Goal: Transaction & Acquisition: Purchase product/service

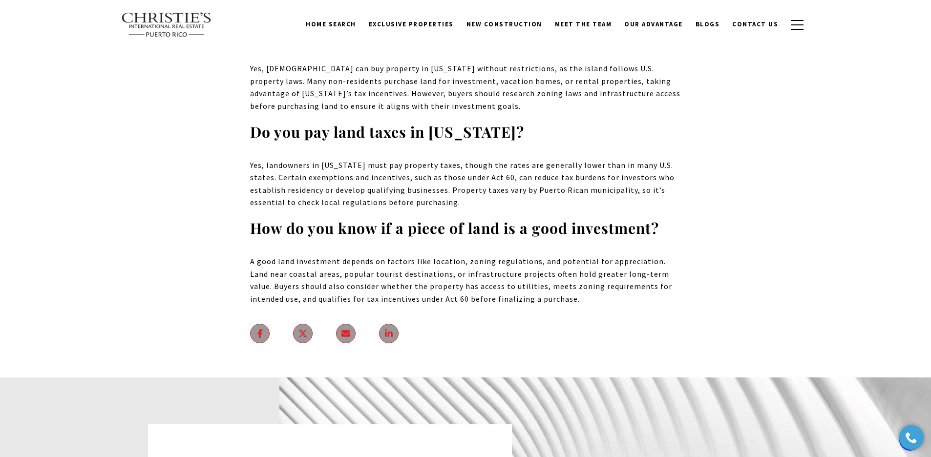
scroll to position [5868, 0]
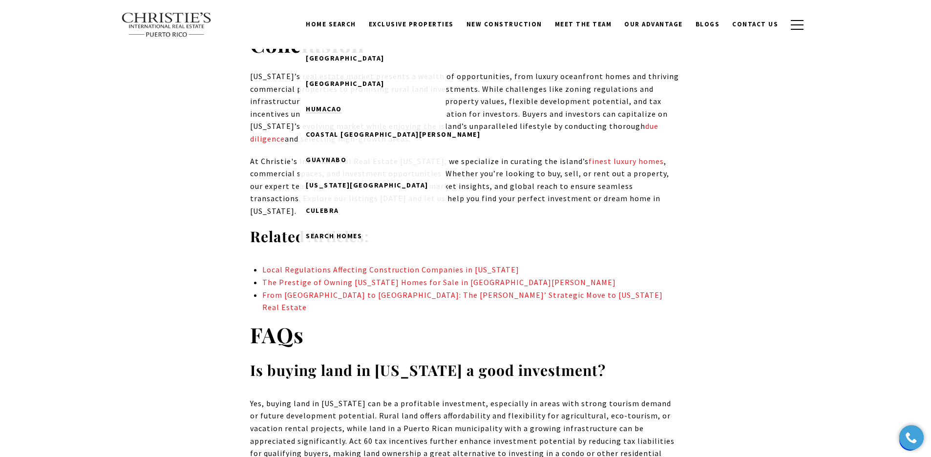
click at [342, 104] on span "Humacao" at bounding box center [324, 108] width 36 height 9
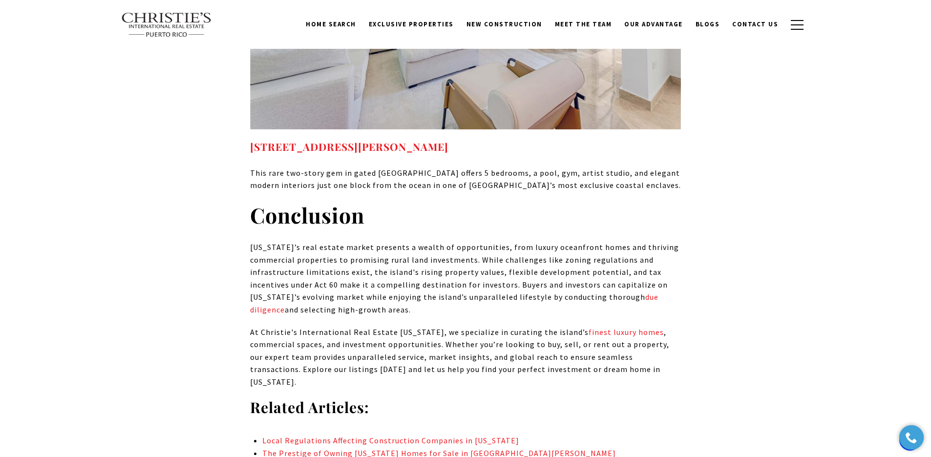
scroll to position [5647, 0]
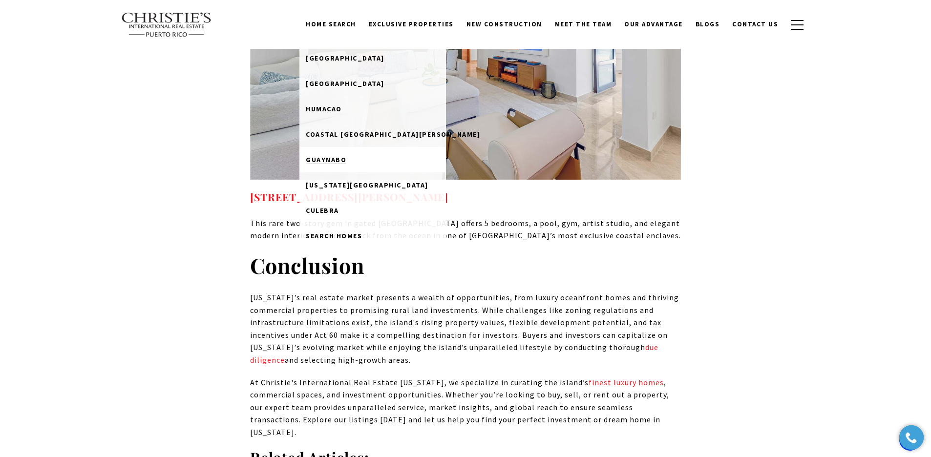
click at [365, 160] on link "Guaynabo" at bounding box center [372, 159] width 146 height 25
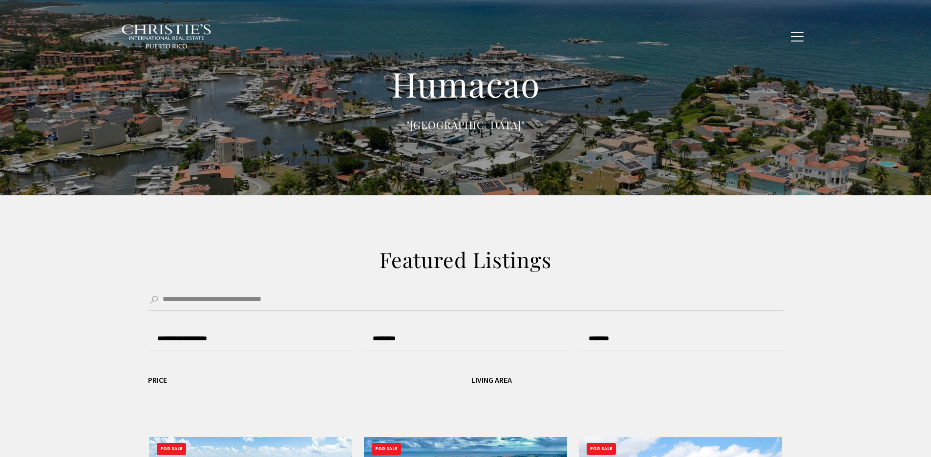
type input "******"
type input "*********"
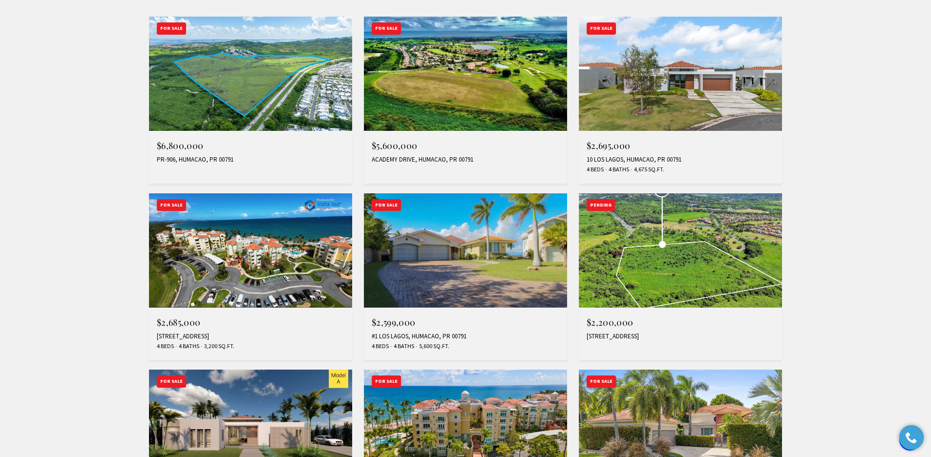
click at [492, 47] on img at bounding box center [465, 74] width 203 height 114
click at [257, 80] on img at bounding box center [250, 74] width 203 height 114
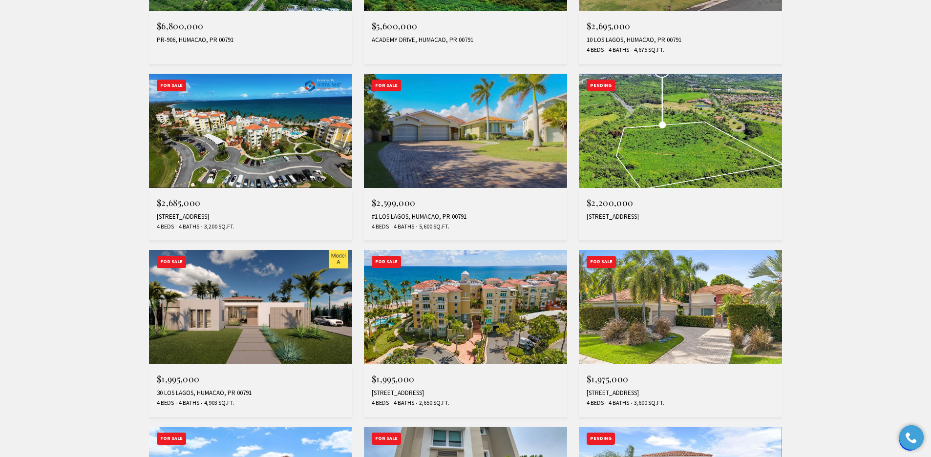
scroll to position [782, 0]
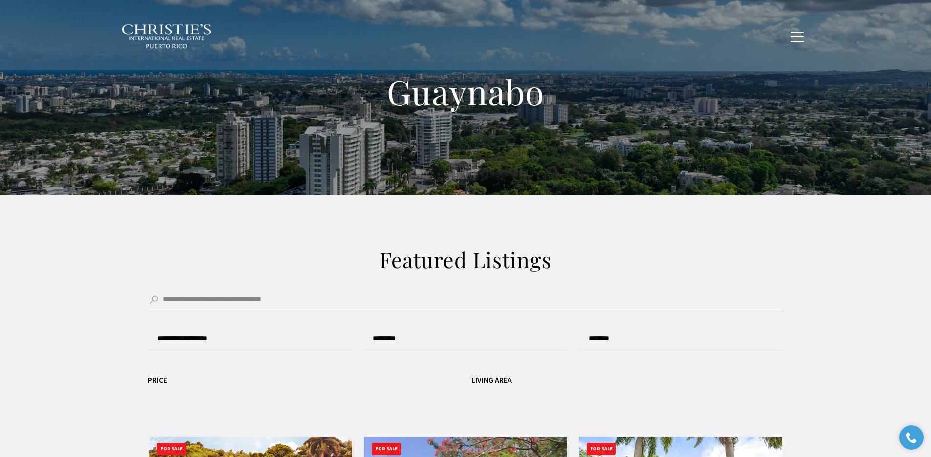
type input "**********"
type input "*********"
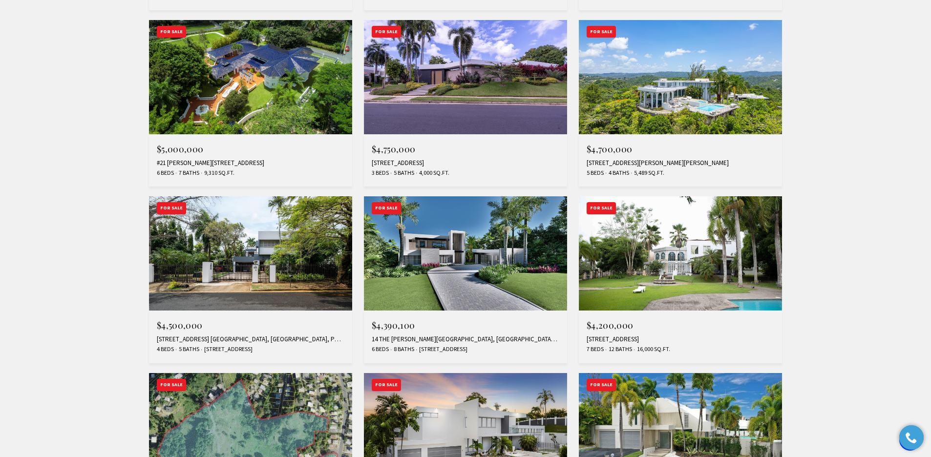
scroll to position [709, 0]
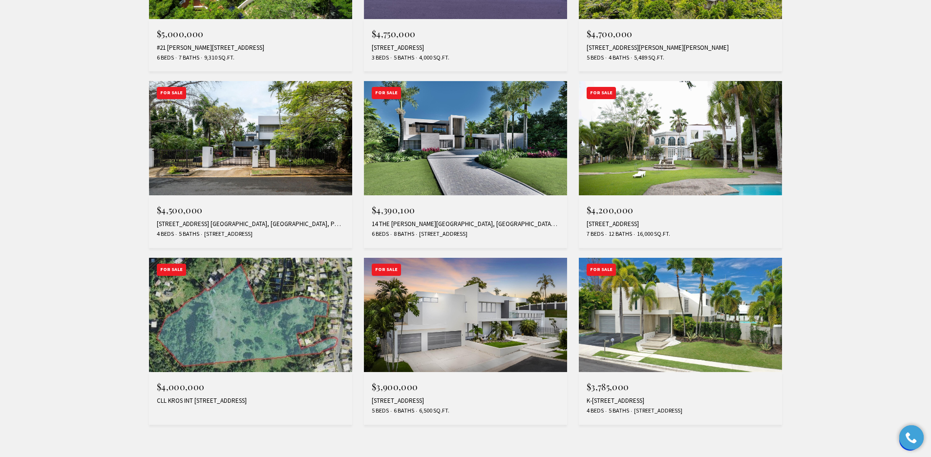
click at [252, 310] on img at bounding box center [250, 315] width 203 height 114
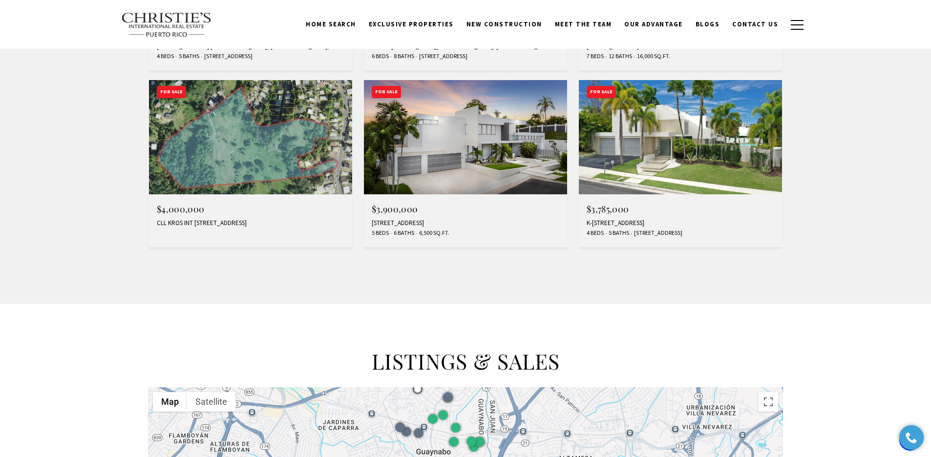
scroll to position [829, 0]
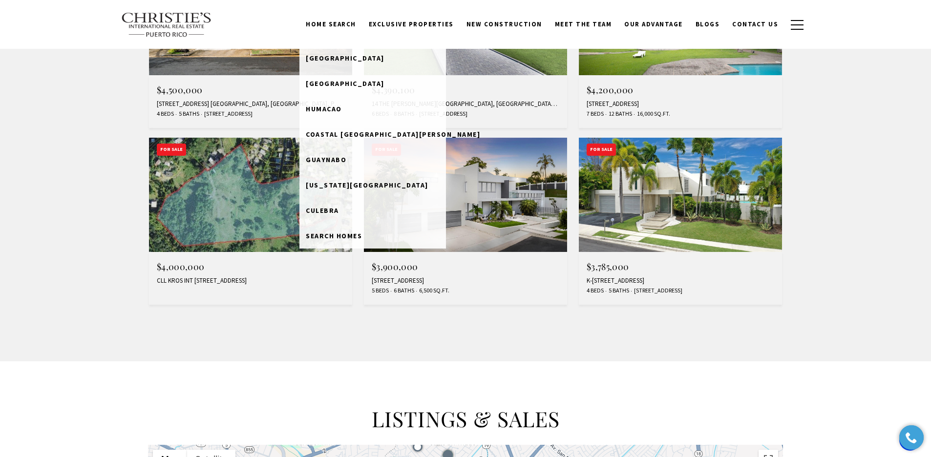
click at [340, 21] on link "Home Search" at bounding box center [330, 24] width 63 height 19
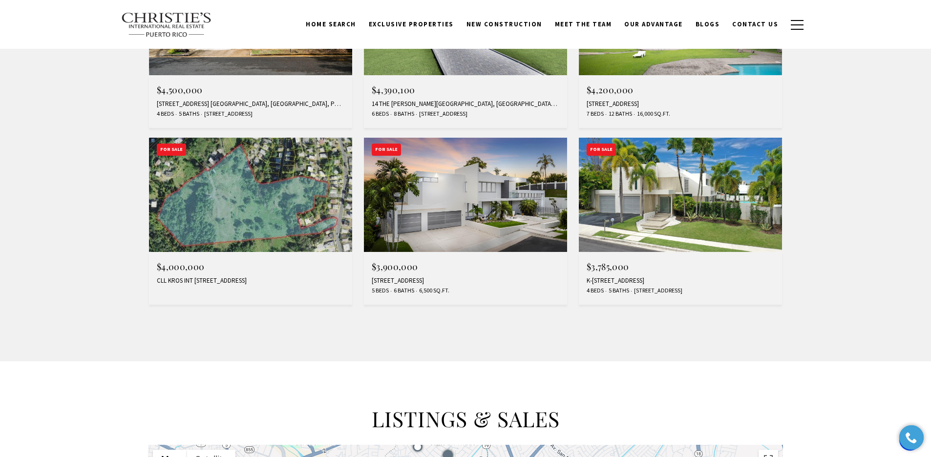
click at [341, 23] on link "Home Search" at bounding box center [330, 24] width 63 height 19
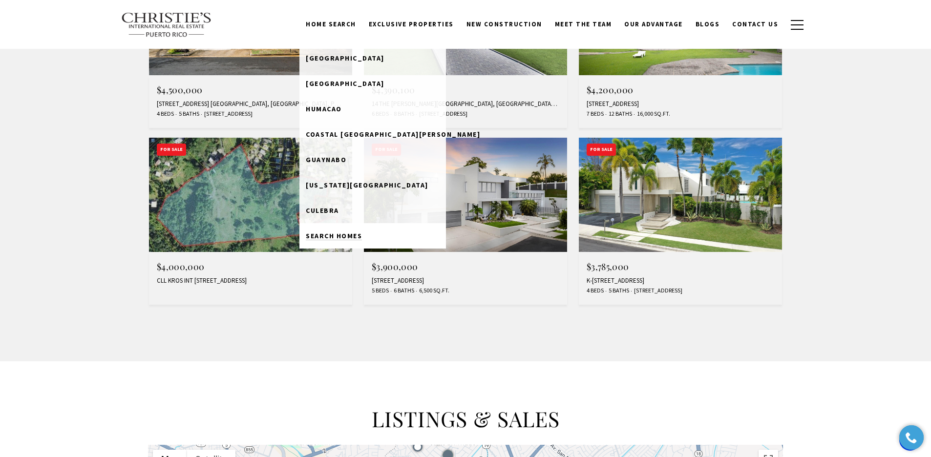
click at [352, 234] on span "Search Homes" at bounding box center [334, 235] width 56 height 9
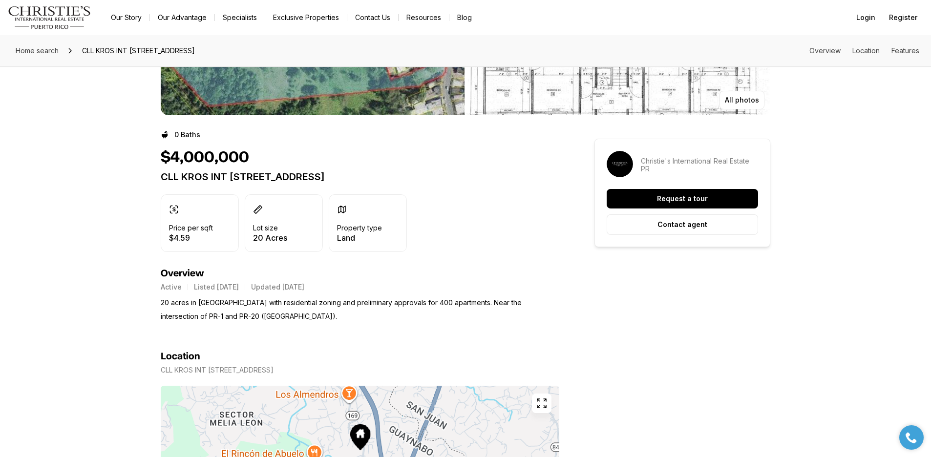
scroll to position [193, 0]
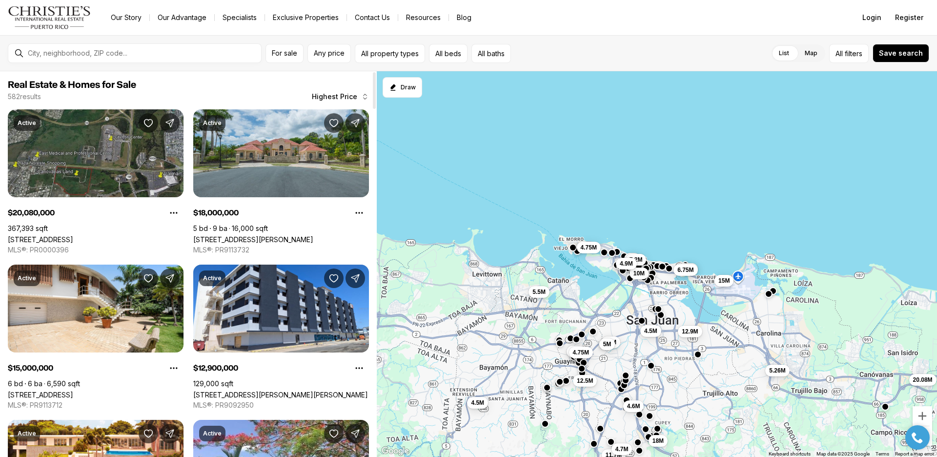
click at [73, 235] on link "66 ROAD 66 & ROAD 3, CANOVANAS PR, 00729" at bounding box center [40, 239] width 65 height 8
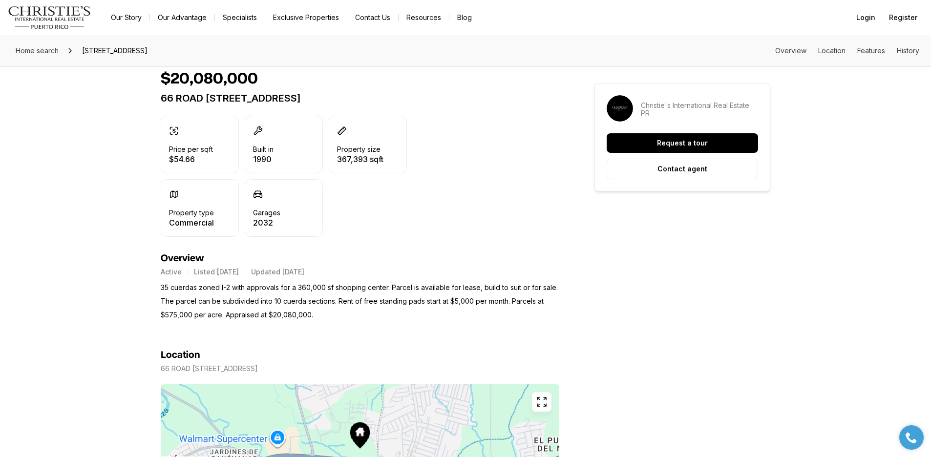
scroll to position [403, 0]
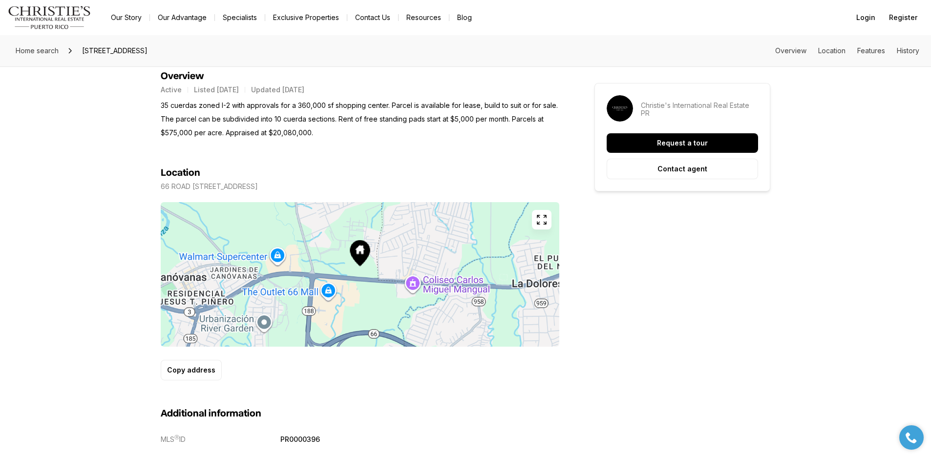
click at [543, 220] on icon "button" at bounding box center [542, 220] width 12 height 12
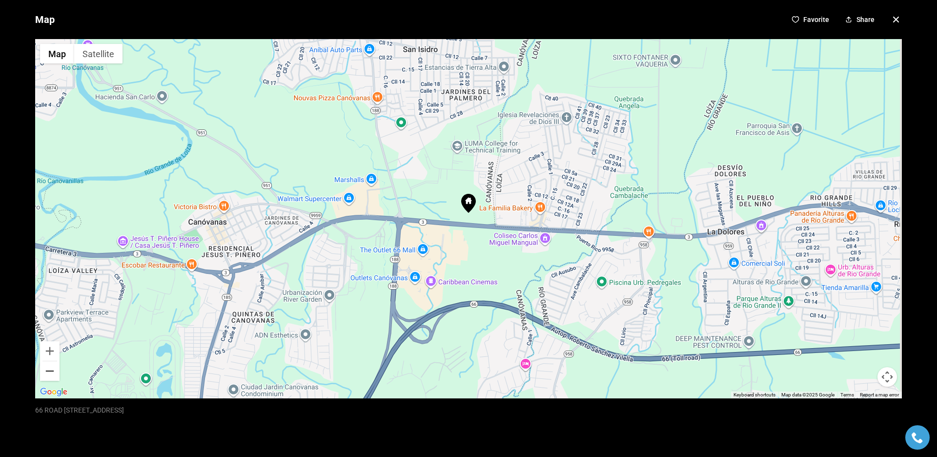
click at [48, 372] on button "Zoom out" at bounding box center [50, 371] width 20 height 20
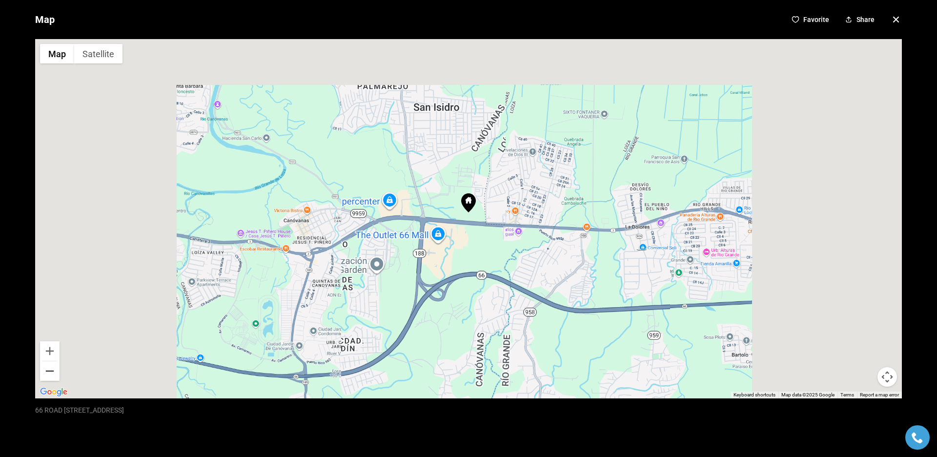
click at [48, 372] on button "Zoom out" at bounding box center [50, 371] width 20 height 20
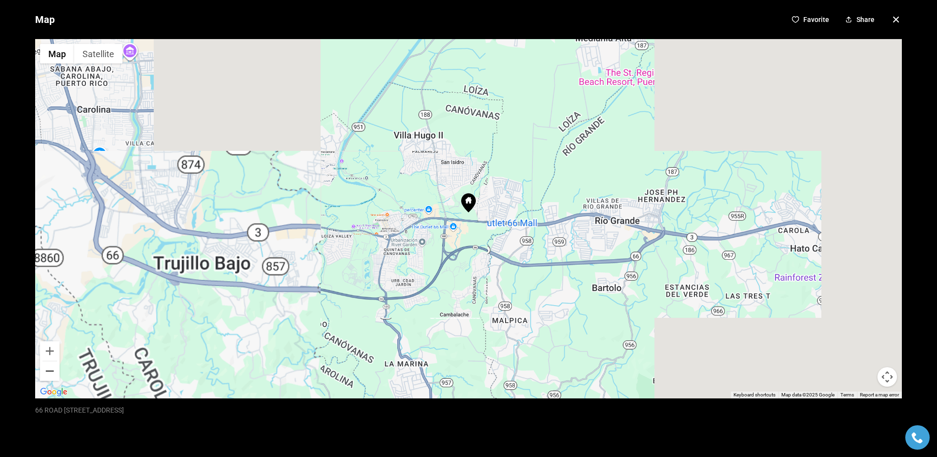
click at [48, 372] on button "Zoom out" at bounding box center [50, 371] width 20 height 20
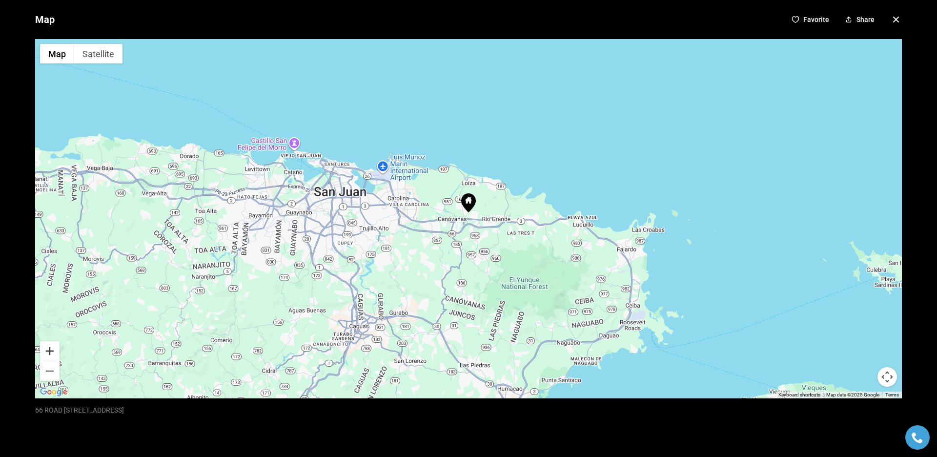
click at [54, 357] on button "Zoom in" at bounding box center [50, 351] width 20 height 20
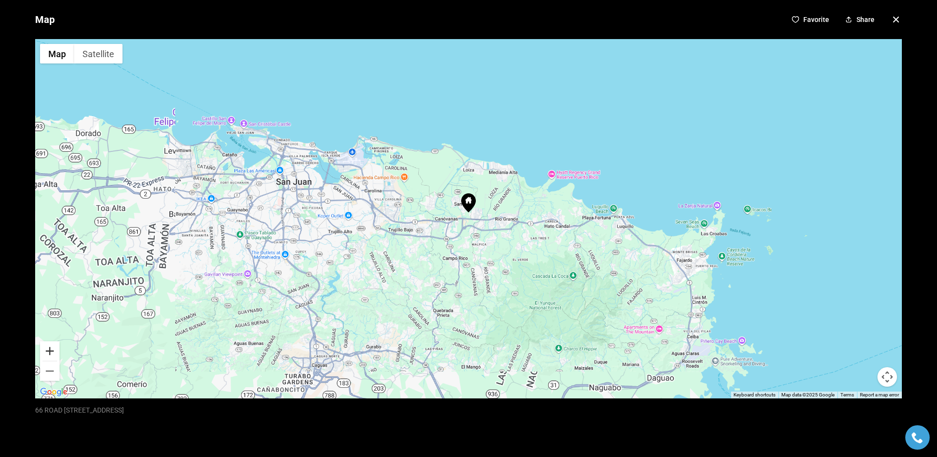
click at [54, 357] on button "Zoom in" at bounding box center [50, 351] width 20 height 20
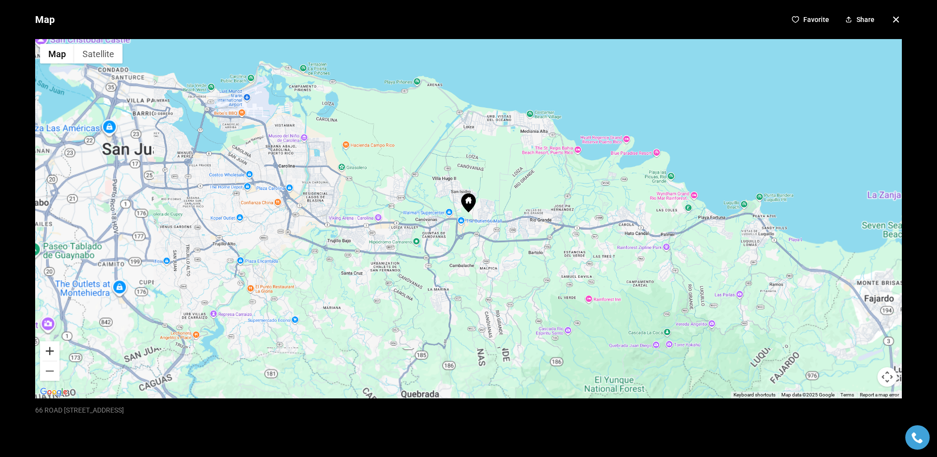
click at [54, 357] on button "Zoom in" at bounding box center [50, 351] width 20 height 20
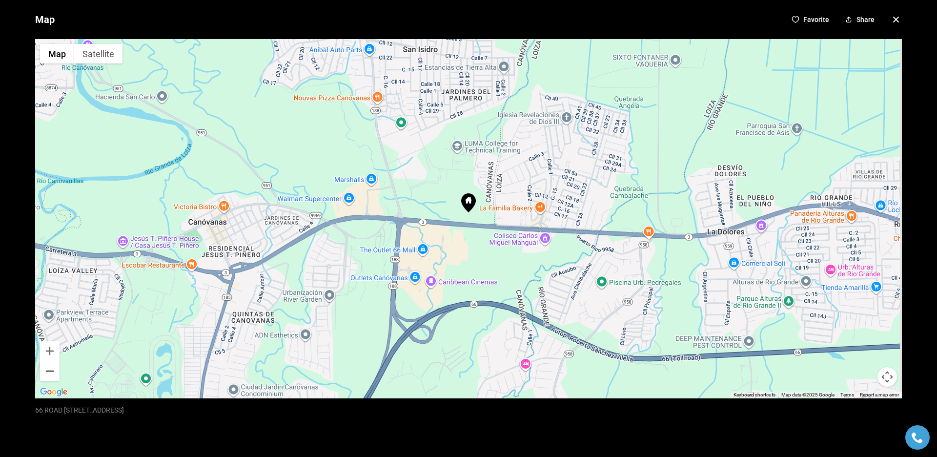
click at [49, 376] on button "Zoom out" at bounding box center [50, 371] width 20 height 20
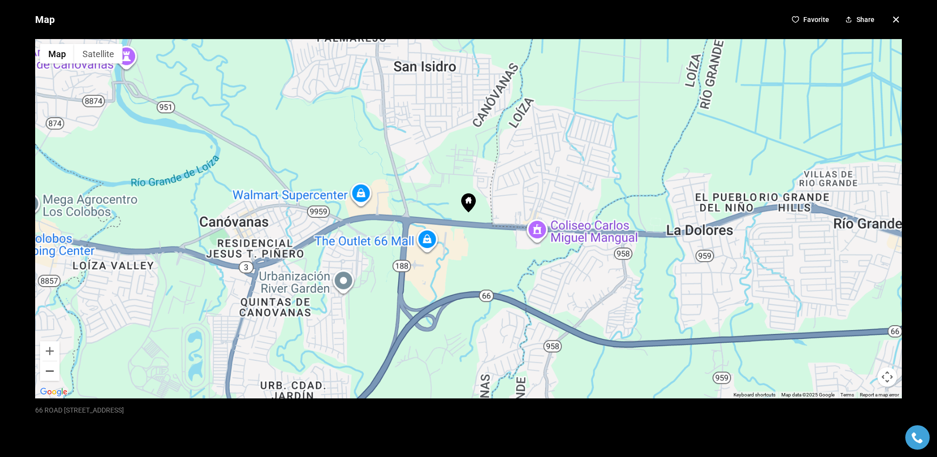
click at [49, 376] on button "Zoom out" at bounding box center [50, 371] width 20 height 20
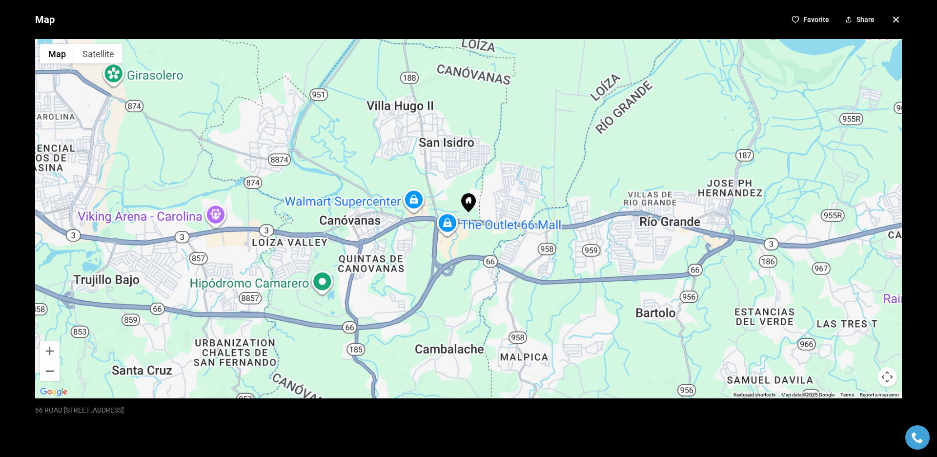
click at [49, 376] on button "Zoom out" at bounding box center [50, 371] width 20 height 20
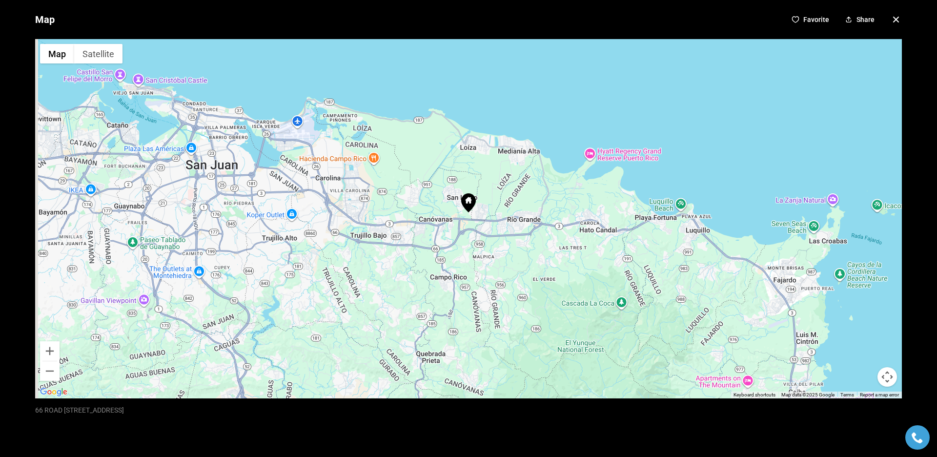
click at [62, 352] on div at bounding box center [468, 218] width 867 height 359
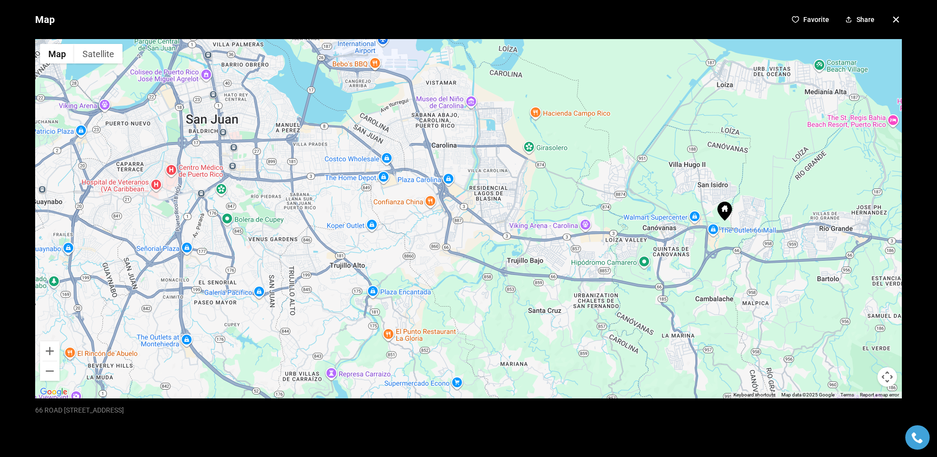
drag, startPoint x: 526, startPoint y: 148, endPoint x: 311, endPoint y: 244, distance: 235.2
click at [311, 244] on div at bounding box center [468, 218] width 867 height 359
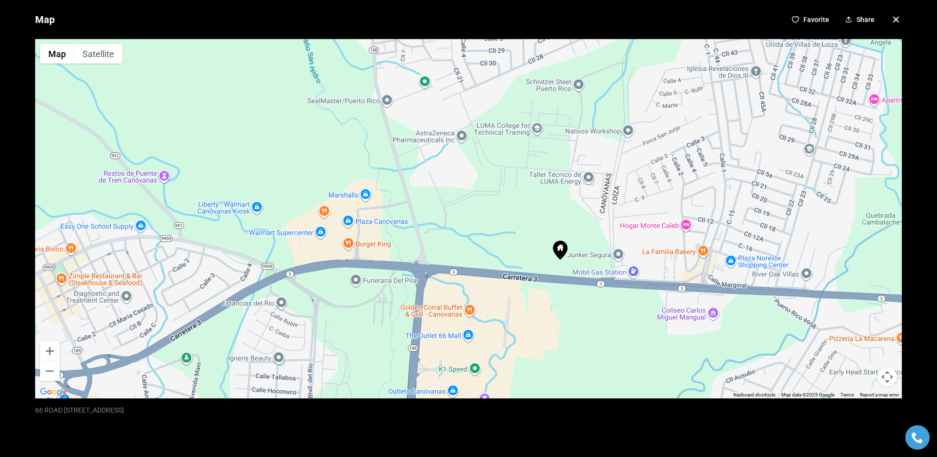
click at [891, 24] on icon "button" at bounding box center [897, 20] width 12 height 12
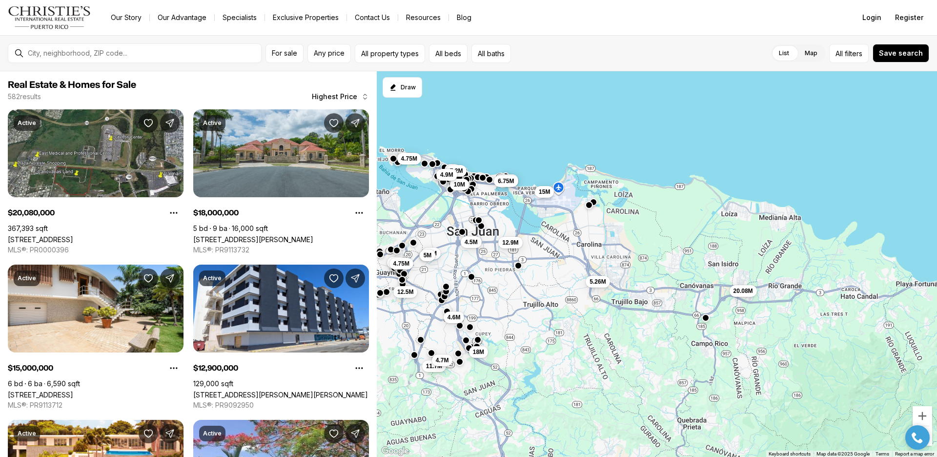
drag, startPoint x: 777, startPoint y: 268, endPoint x: 597, endPoint y: 179, distance: 200.4
click at [597, 179] on div "4.6M 5M 7.2M 10M 4.5M 18M 20.08M 5.26M 6.5M 6.75M 12.9M 15M 12.5M 4.5M 5.5M 4.5…" at bounding box center [657, 264] width 560 height 386
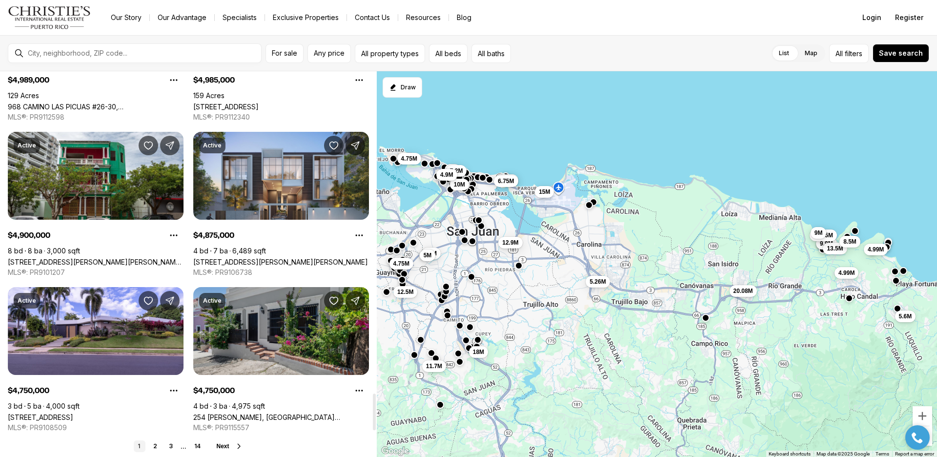
scroll to position [3485, 0]
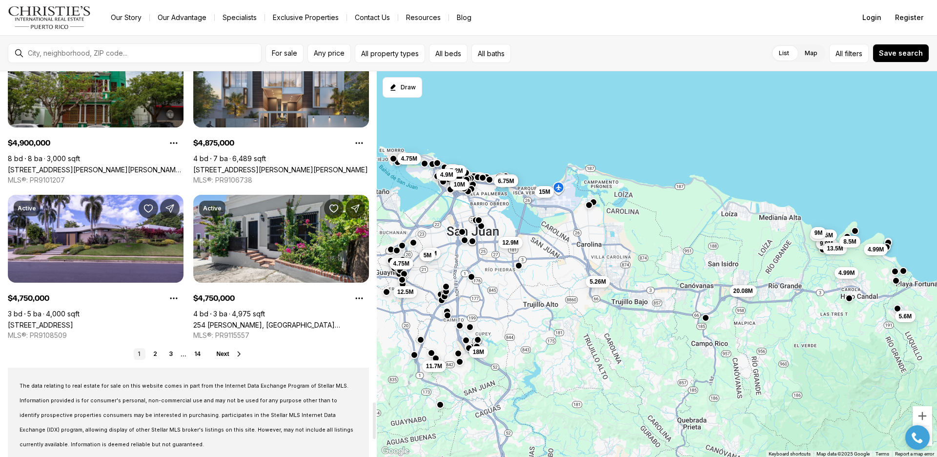
click at [216, 355] on span "Next" at bounding box center [222, 354] width 13 height 7
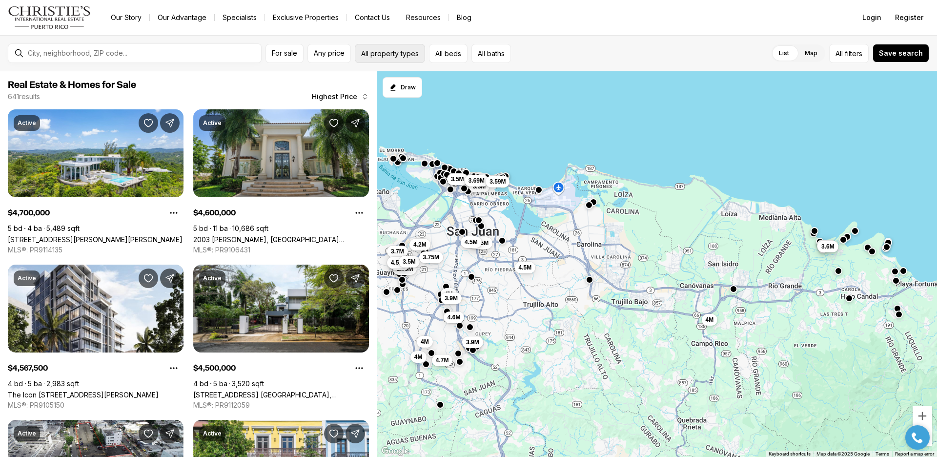
click at [421, 50] on button "All property types" at bounding box center [390, 53] width 70 height 19
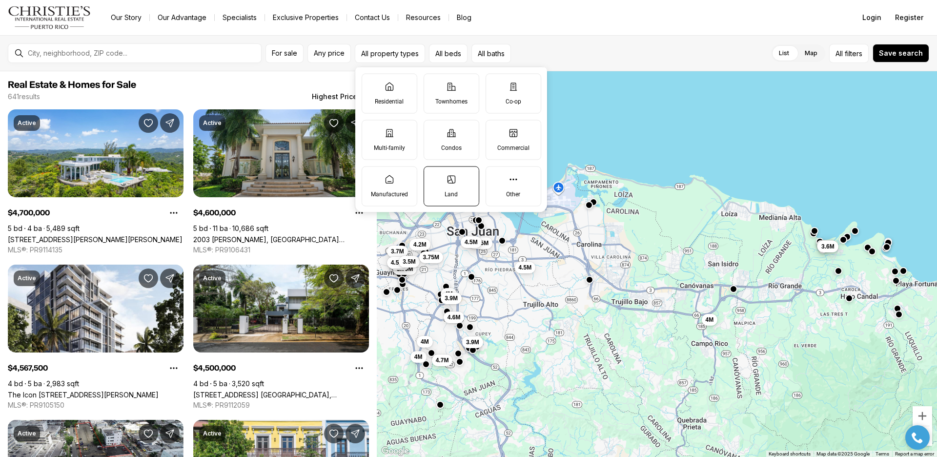
click at [471, 191] on label "Land" at bounding box center [452, 186] width 56 height 40
click at [434, 176] on button "Land" at bounding box center [429, 171] width 10 height 10
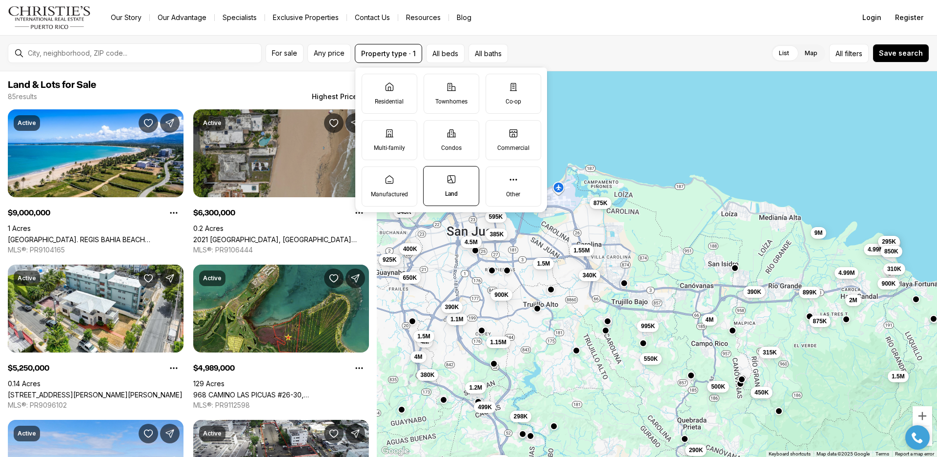
click at [333, 244] on link "2021 CALLE ITALIA, SAN JUAN PR, 00911" at bounding box center [281, 239] width 176 height 8
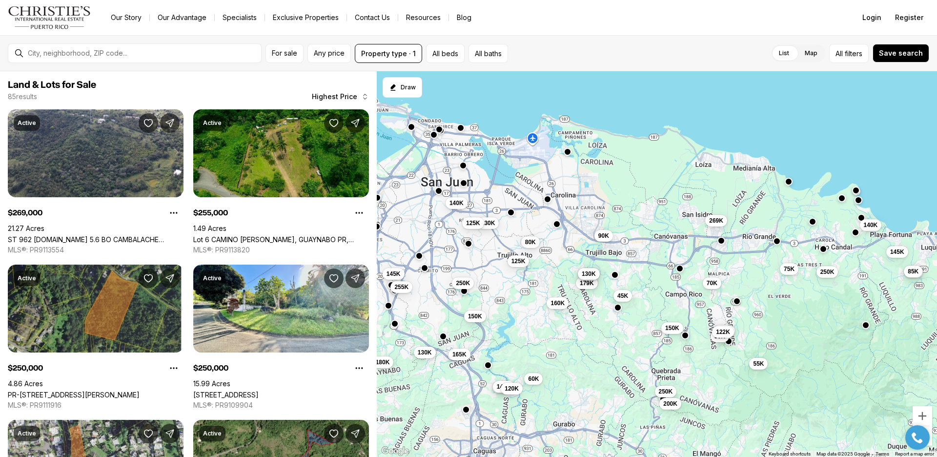
drag, startPoint x: 622, startPoint y: 303, endPoint x: 682, endPoint y: 255, distance: 76.4
click at [682, 255] on div "160K 179K 130K 90K 130K 45K 269K 250K 200K 115K 90K 122K 150K 70K 145K 250K 85K…" at bounding box center [657, 264] width 560 height 386
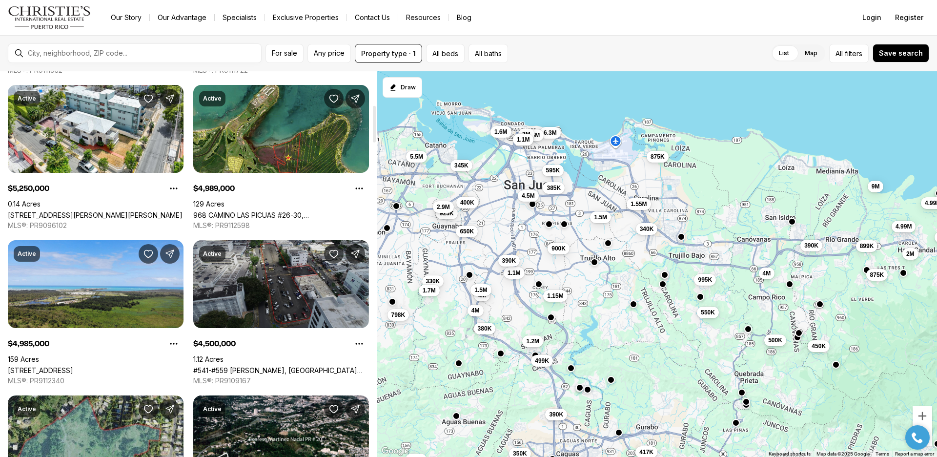
scroll to position [504, 0]
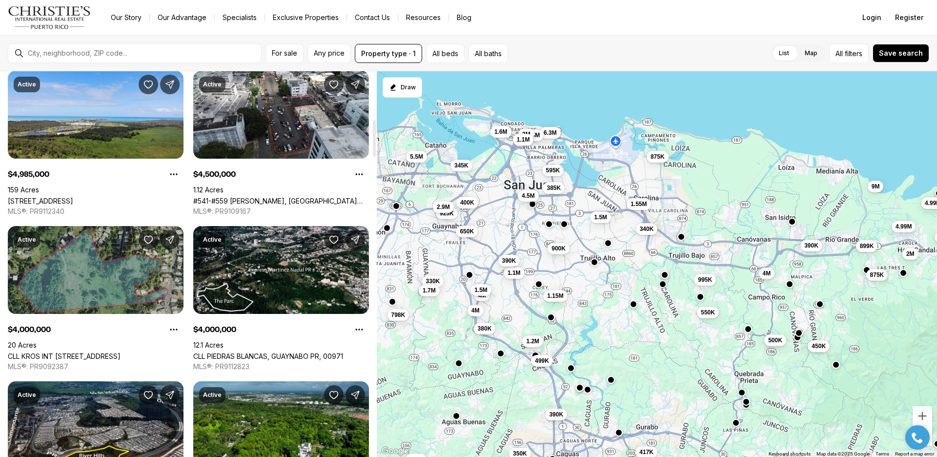
click at [88, 352] on link "CLL KROS INT [STREET_ADDRESS]" at bounding box center [64, 356] width 113 height 8
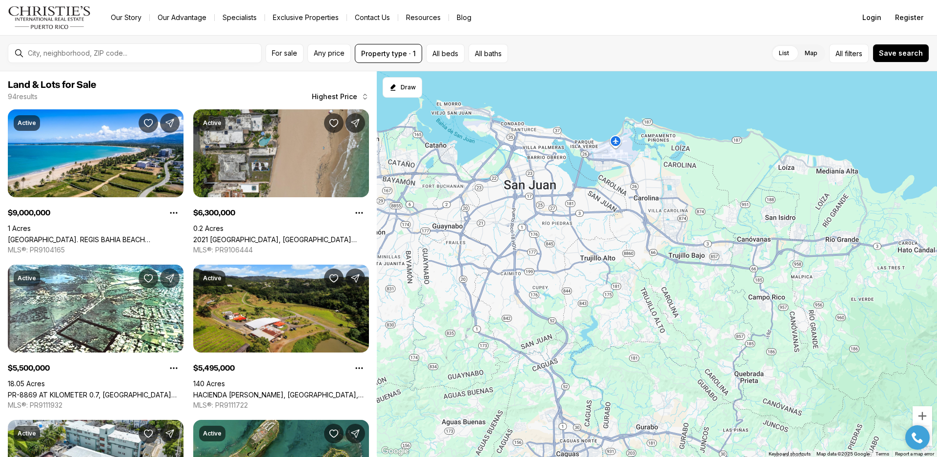
scroll to position [504, 0]
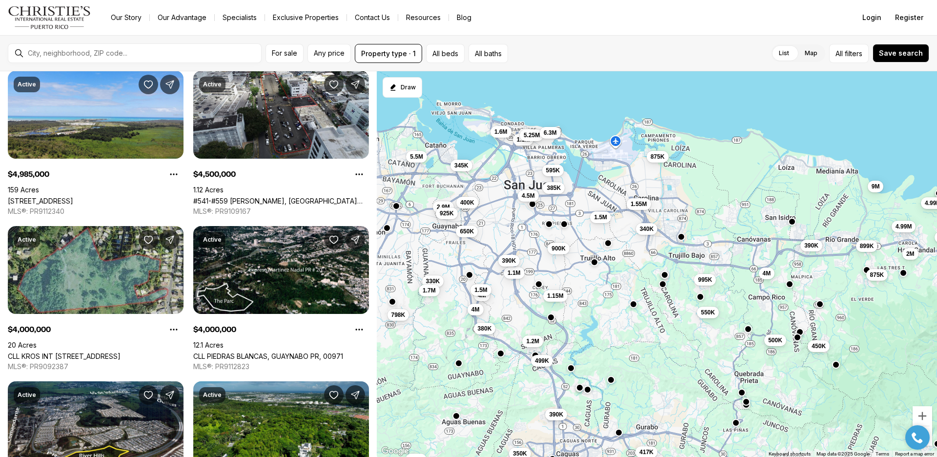
click at [477, 312] on span "4M" at bounding box center [476, 309] width 8 height 8
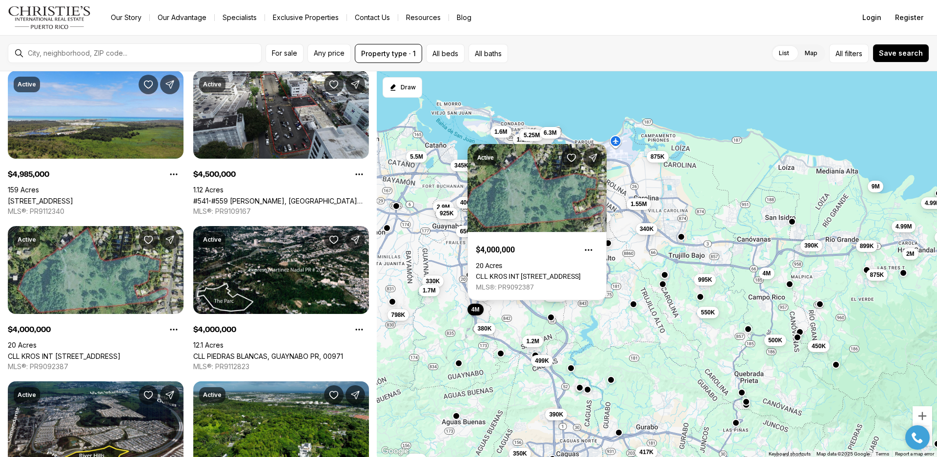
click at [549, 396] on div "1.5M 1.55M 417K 340K 9M 390K 450K 500K 550K 875K 875K 899K 900K 995K 2M 4M 4.99…" at bounding box center [657, 264] width 560 height 386
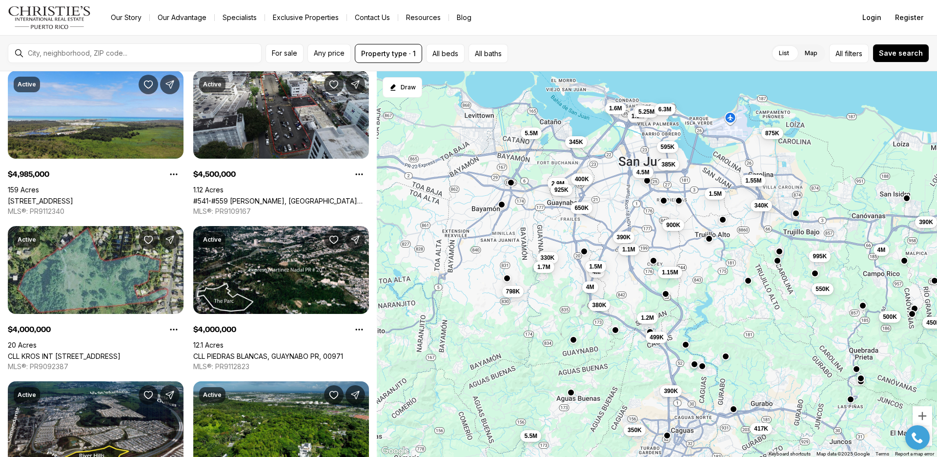
drag, startPoint x: 611, startPoint y: 338, endPoint x: 728, endPoint y: 315, distance: 120.0
click at [728, 315] on div "1.5M 1.55M 417K 340K 9M 390K 450K 500K 550K 875K 875K 899K 900K 995K 2M 4M 4.99…" at bounding box center [657, 264] width 560 height 386
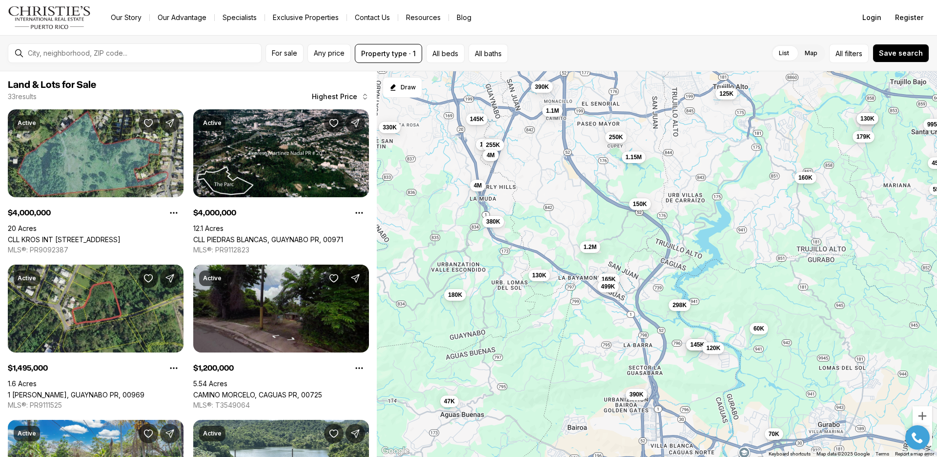
click at [490, 160] on button "4M" at bounding box center [491, 155] width 16 height 12
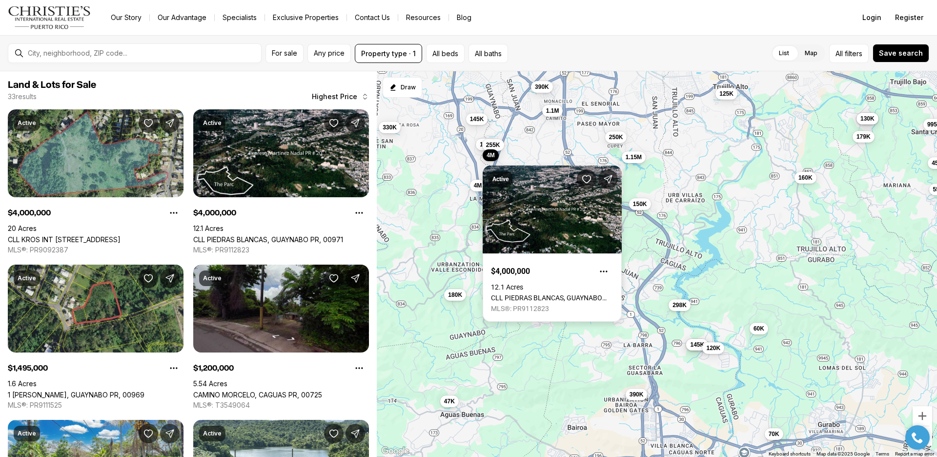
click at [544, 294] on link "CLL PIEDRAS BLANCAS, GUAYNABO PR, 00971" at bounding box center [552, 298] width 123 height 8
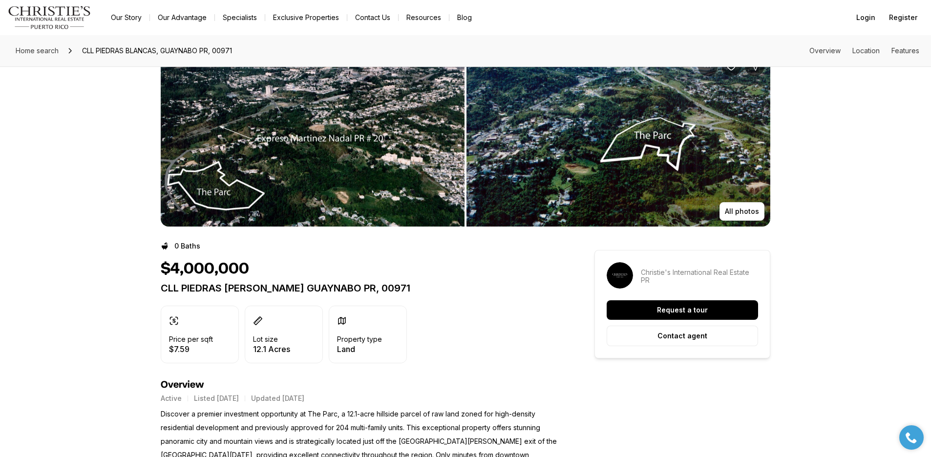
scroll to position [38, 0]
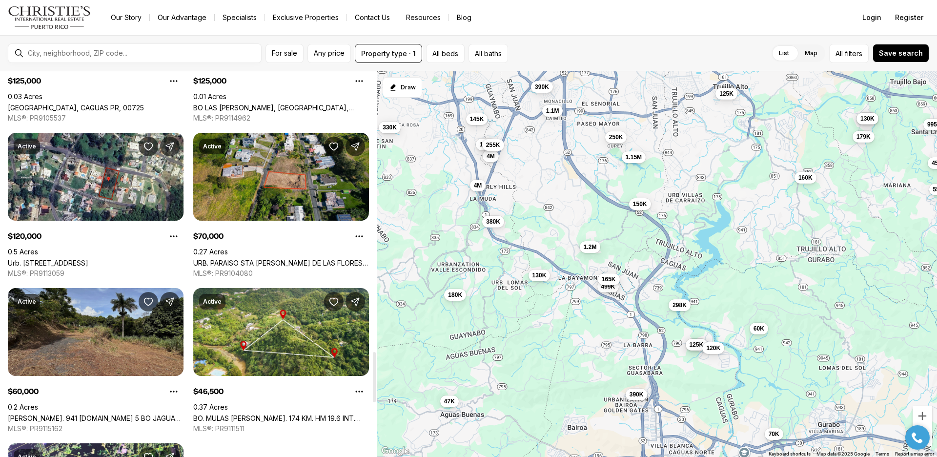
scroll to position [2329, 0]
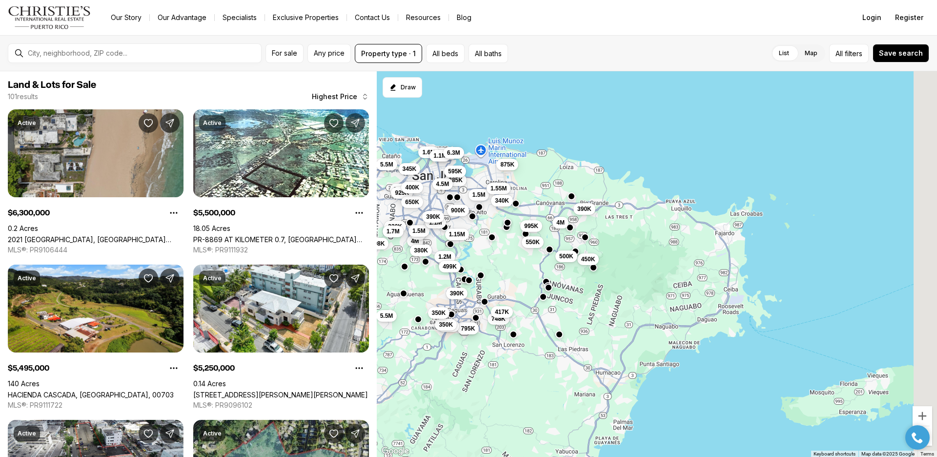
drag, startPoint x: 833, startPoint y: 360, endPoint x: 548, endPoint y: 282, distance: 295.6
click at [548, 282] on div "4M 4M 1.5M 1.2M 1.15M 1.1M 995K 550K 499K 390K 390K 380K 330K 385K 900K 748K 1.…" at bounding box center [657, 264] width 560 height 386
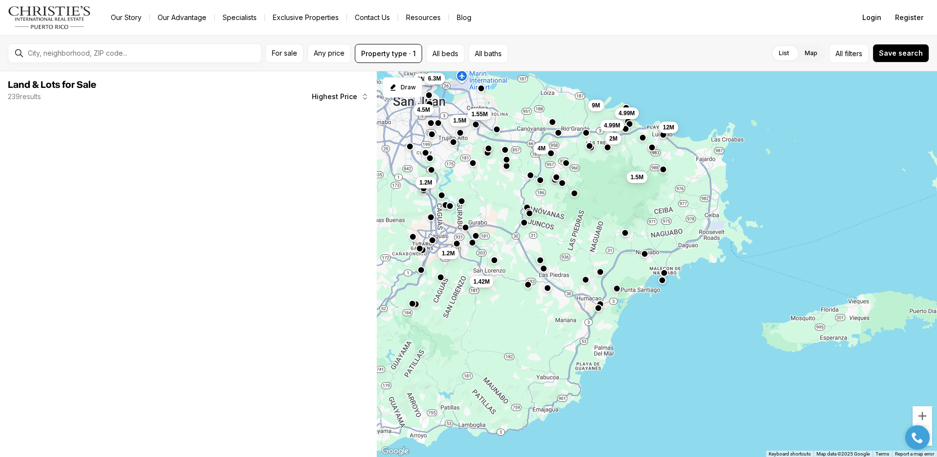
drag, startPoint x: 631, startPoint y: 384, endPoint x: 658, endPoint y: 324, distance: 65.8
click at [658, 324] on div "1.2M 1.2M 1.5M 1.55M 4M 5.25M 2M 4.5M 6.3M 1.5M 1.42M 9M 4.99M 4.99M 2M 12M" at bounding box center [657, 264] width 560 height 386
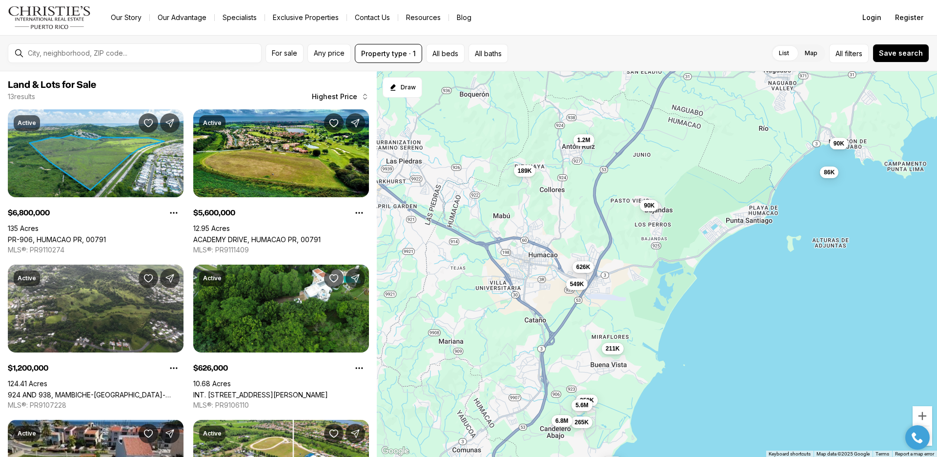
click at [586, 270] on button "626K" at bounding box center [584, 267] width 22 height 12
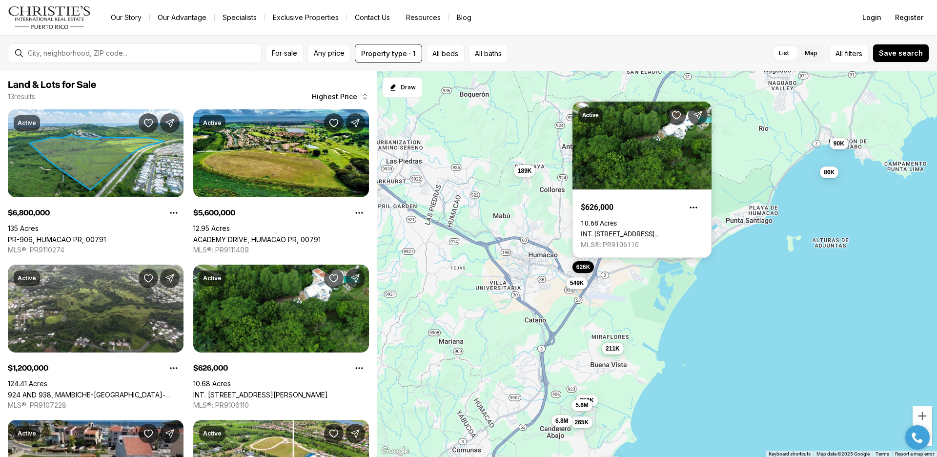
click at [580, 283] on span "549K" at bounding box center [577, 283] width 14 height 8
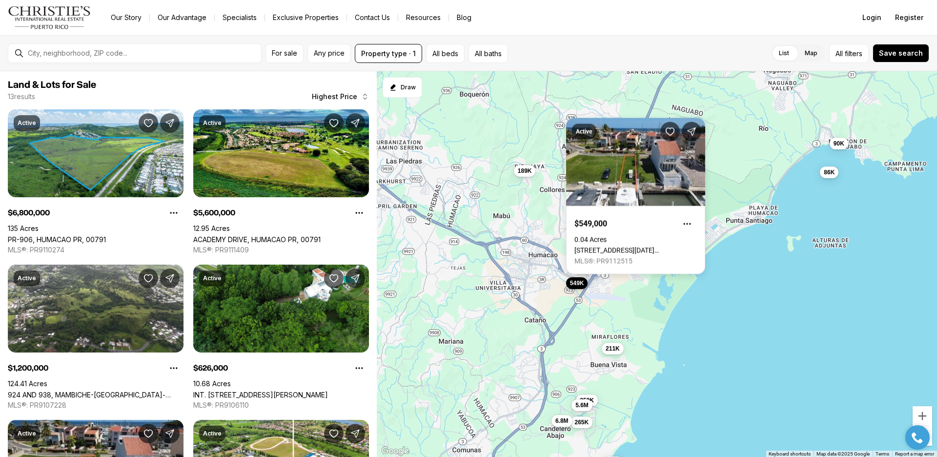
click at [675, 329] on div "626K 549K 90K 90K 86K 189K 1.2M 211K 350K 5.6M 265K 6.8M 260K" at bounding box center [657, 264] width 560 height 386
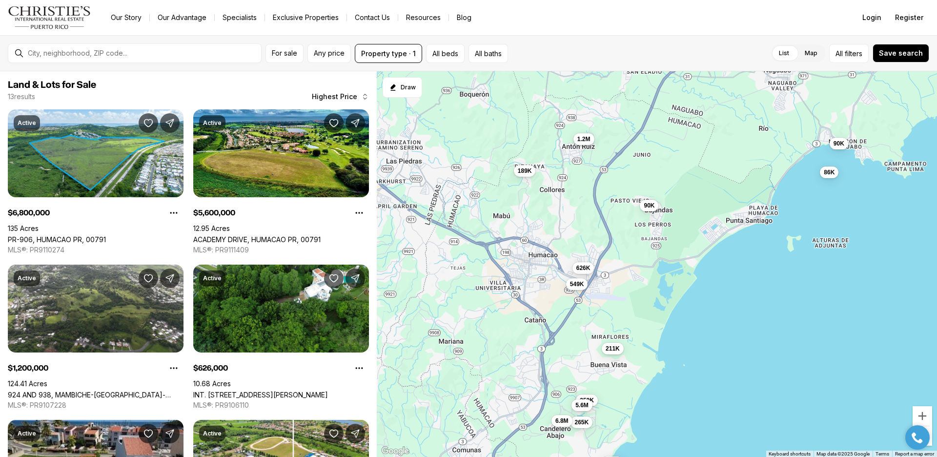
click at [584, 139] on span "1.2M" at bounding box center [584, 139] width 13 height 8
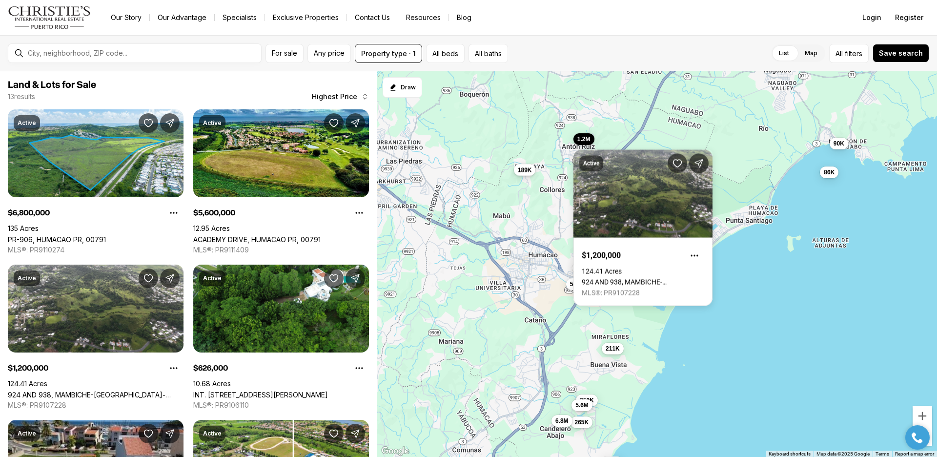
click at [527, 173] on span "189K" at bounding box center [525, 170] width 14 height 8
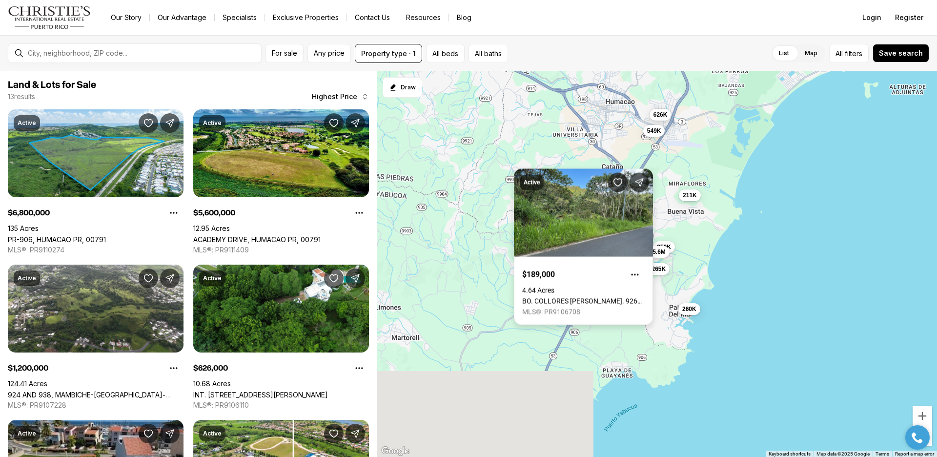
drag, startPoint x: 497, startPoint y: 335, endPoint x: 579, endPoint y: 176, distance: 179.3
click at [579, 176] on div "626K 549K 90K 90K 86K 189K 1.2M 211K 350K 5.6M 265K 6.8M 260K" at bounding box center [657, 264] width 560 height 386
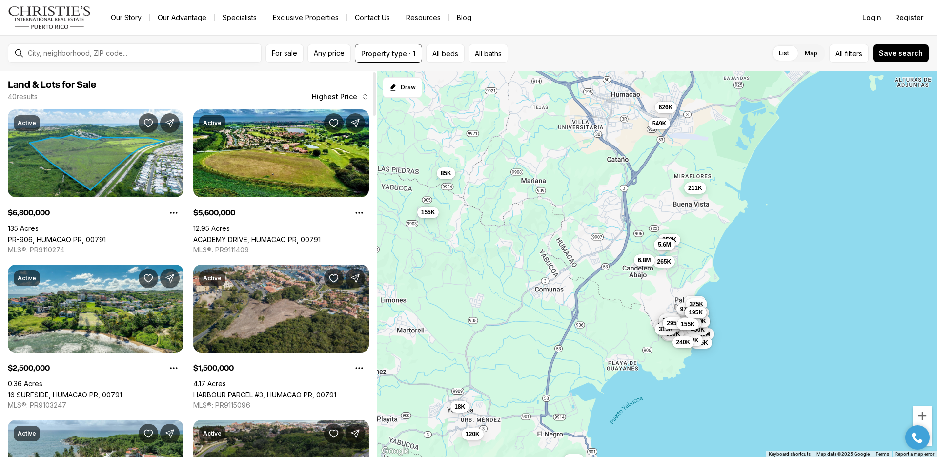
scroll to position [131, 0]
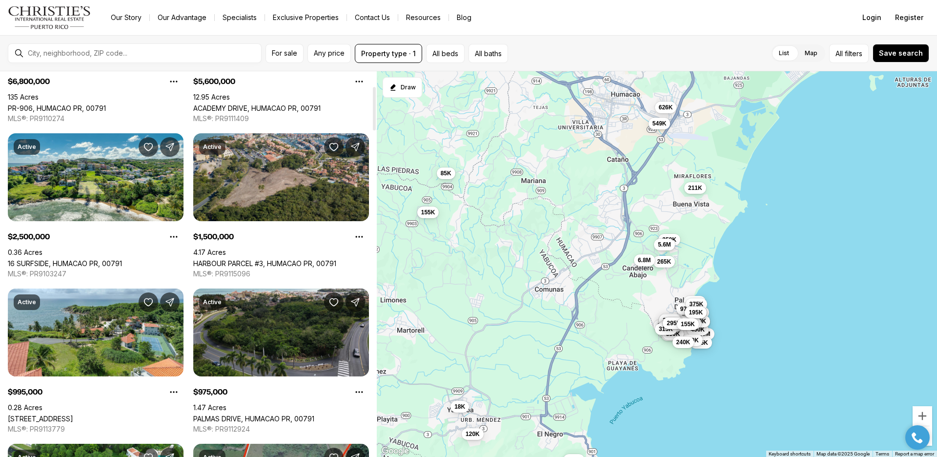
click at [321, 259] on link "HARBOUR PARCEL #3, HUMACAO PR, 00791" at bounding box center [264, 263] width 143 height 8
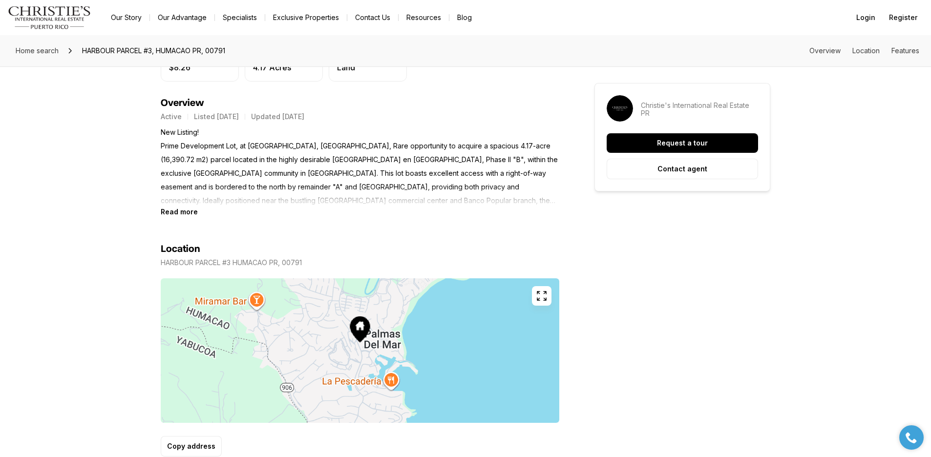
scroll to position [72, 0]
